Goal: Find specific fact: Find contact information

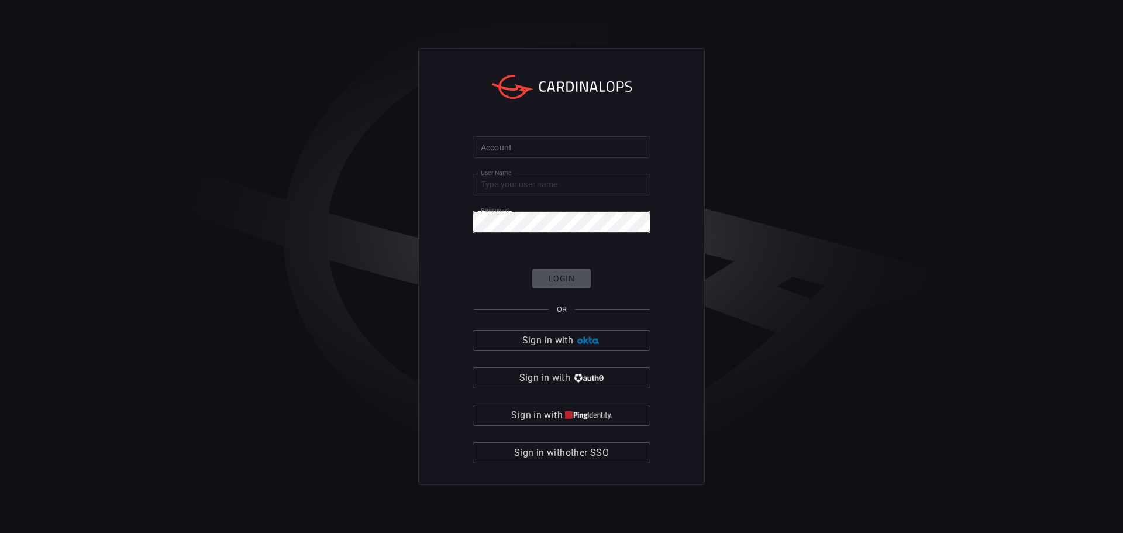
type input "maimon"
click at [530, 140] on input "Account" at bounding box center [562, 147] width 178 height 22
type input "solaredge"
click button "Login" at bounding box center [561, 278] width 58 height 20
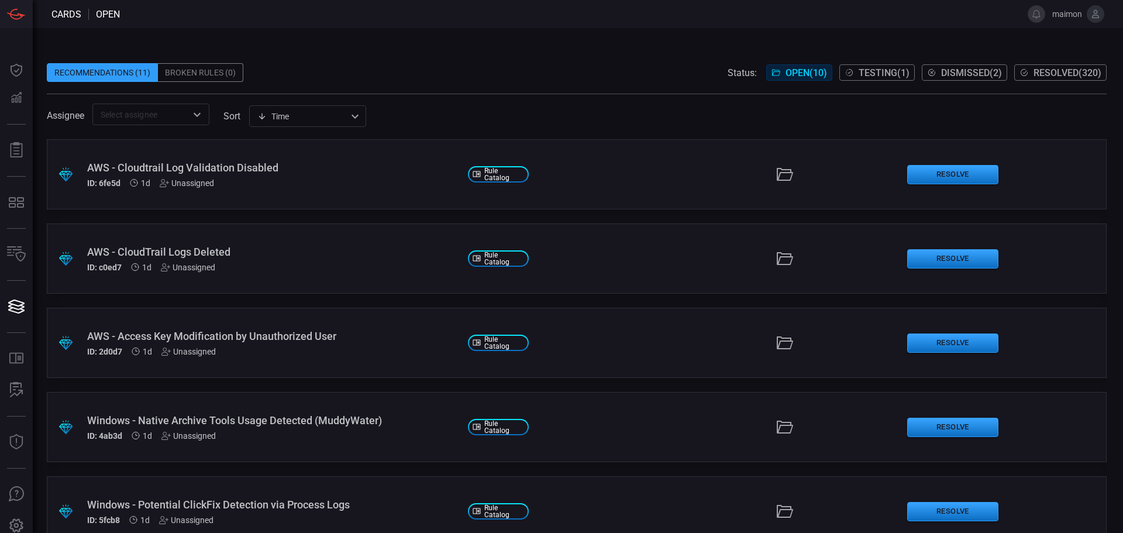
click at [1087, 13] on button at bounding box center [1096, 14] width 18 height 18
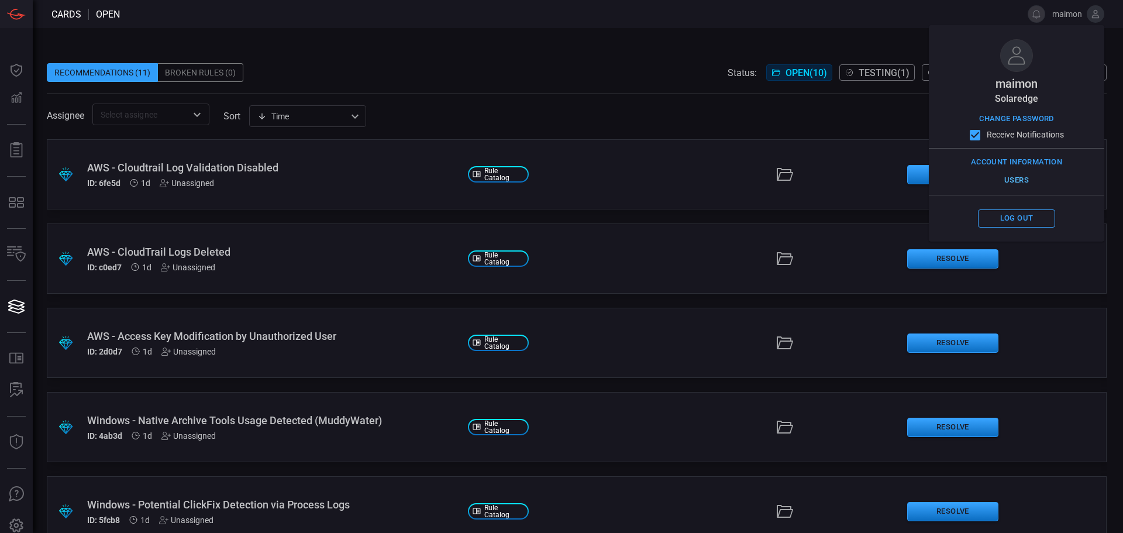
click at [1018, 184] on button "Users" at bounding box center [1016, 180] width 77 height 18
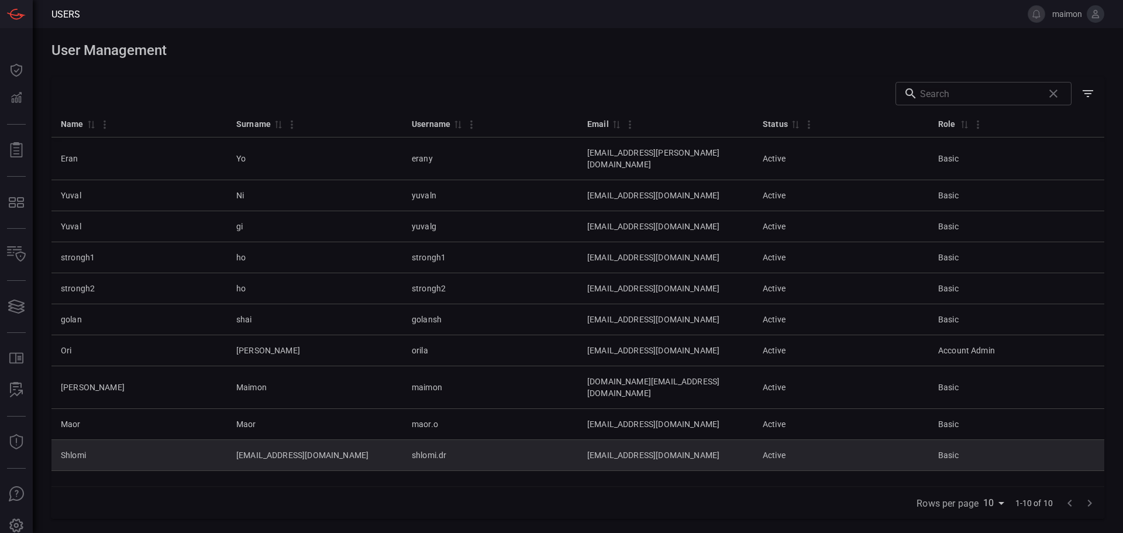
click at [448, 440] on td "shlomi.dr" at bounding box center [489, 455] width 175 height 31
drag, startPoint x: 477, startPoint y: 426, endPoint x: 409, endPoint y: 435, distance: 67.8
click at [409, 440] on td "shlomi.dr" at bounding box center [489, 455] width 175 height 31
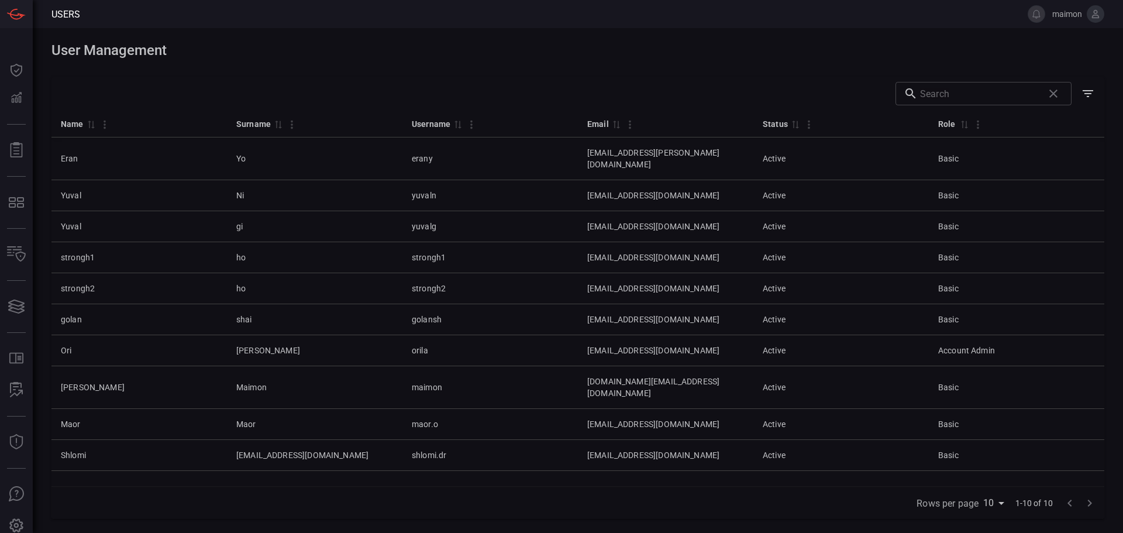
click at [429, 452] on div "Name 0 Surname 0 Username 0 Email 0 Status 0 Role 0 Eran Yo erany [EMAIL_ADDRES…" at bounding box center [577, 298] width 1053 height 376
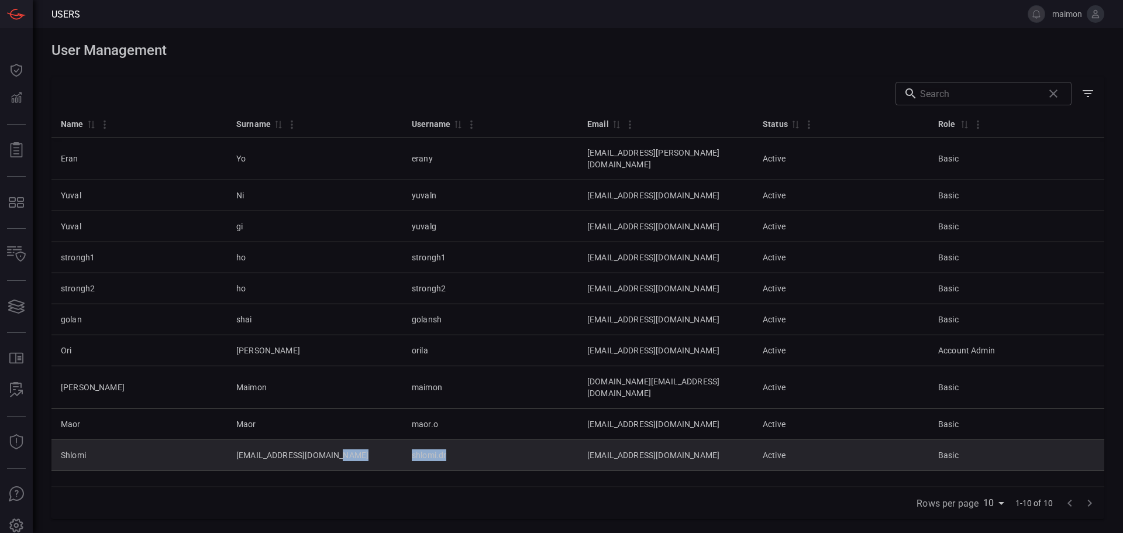
drag, startPoint x: 409, startPoint y: 432, endPoint x: 471, endPoint y: 433, distance: 61.4
click at [471, 440] on tr "[PERSON_NAME] [PERSON_NAME][EMAIL_ADDRESS][DOMAIN_NAME] [DOMAIN_NAME] [DOMAIN_N…" at bounding box center [577, 455] width 1053 height 31
copy tr "shlomi.dr"
drag, startPoint x: 201, startPoint y: 435, endPoint x: 504, endPoint y: 435, distance: 303.0
click at [504, 440] on tr "[PERSON_NAME] [PERSON_NAME][EMAIL_ADDRESS][DOMAIN_NAME] [DOMAIN_NAME] [DOMAIN_N…" at bounding box center [577, 455] width 1053 height 31
